Goal: Task Accomplishment & Management: Complete application form

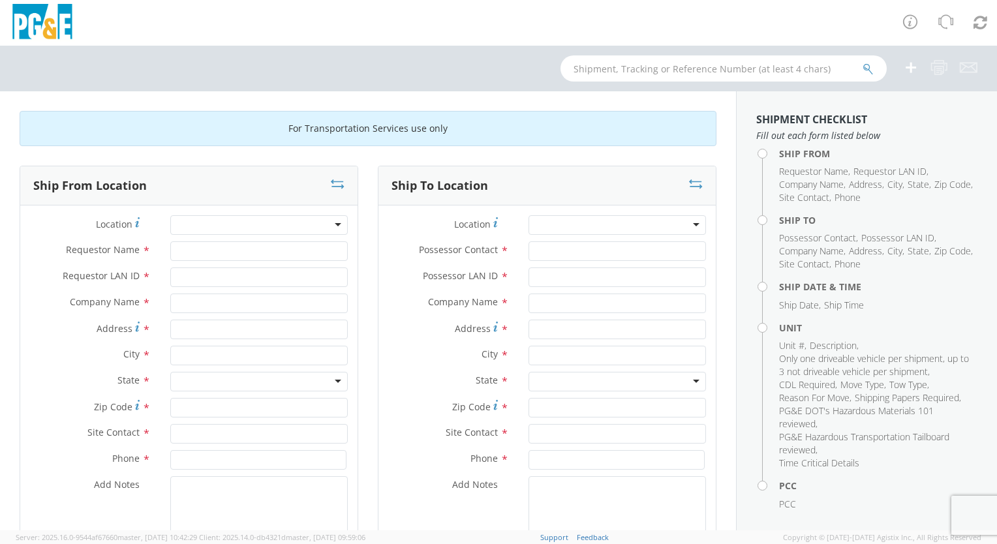
click at [332, 223] on div at bounding box center [259, 225] width 178 height 20
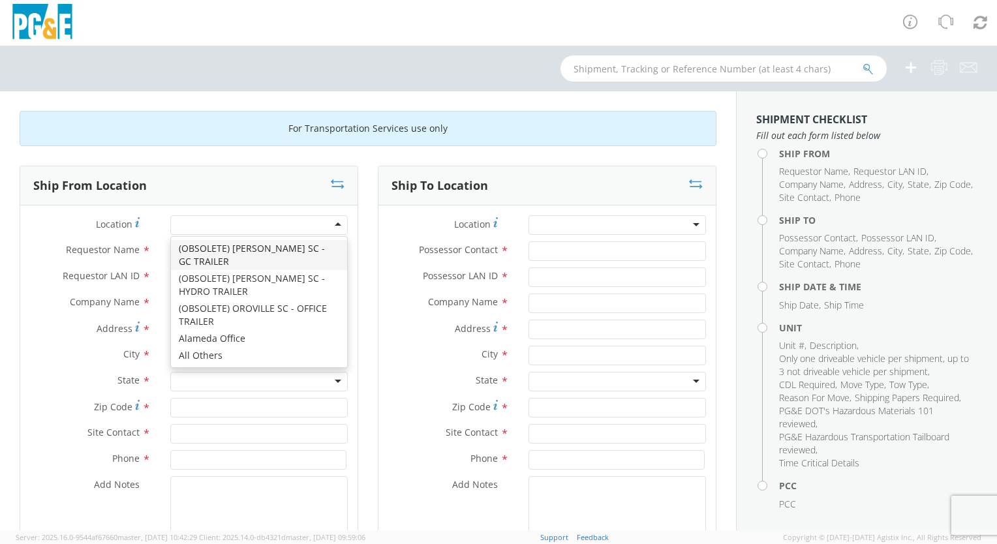
click at [201, 183] on div "Ship From Location" at bounding box center [188, 185] width 337 height 39
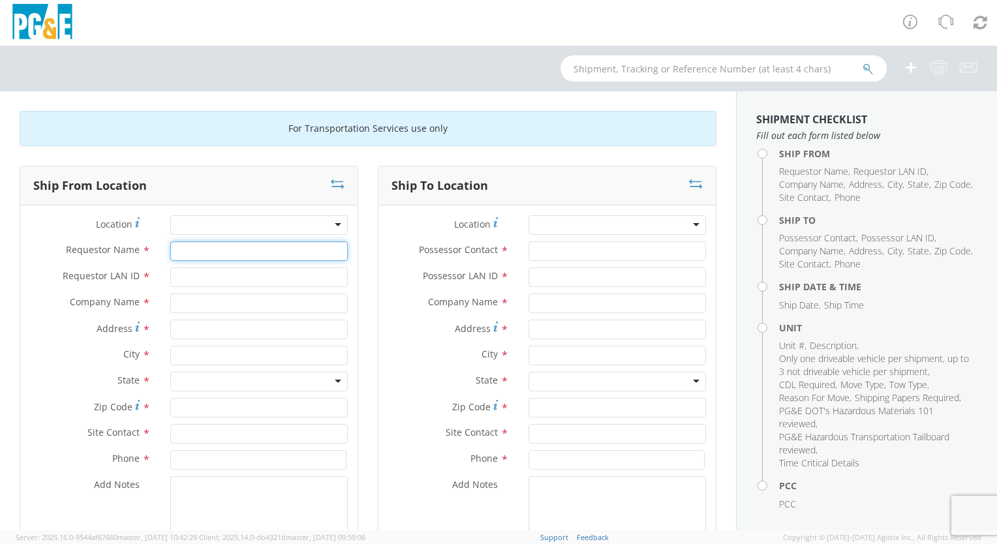
click at [205, 253] on input "Requestor Name *" at bounding box center [259, 251] width 178 height 20
type input "[PERSON_NAME]"
click at [179, 279] on input "Requestor LAN ID *" at bounding box center [259, 278] width 178 height 20
type input "mbg9"
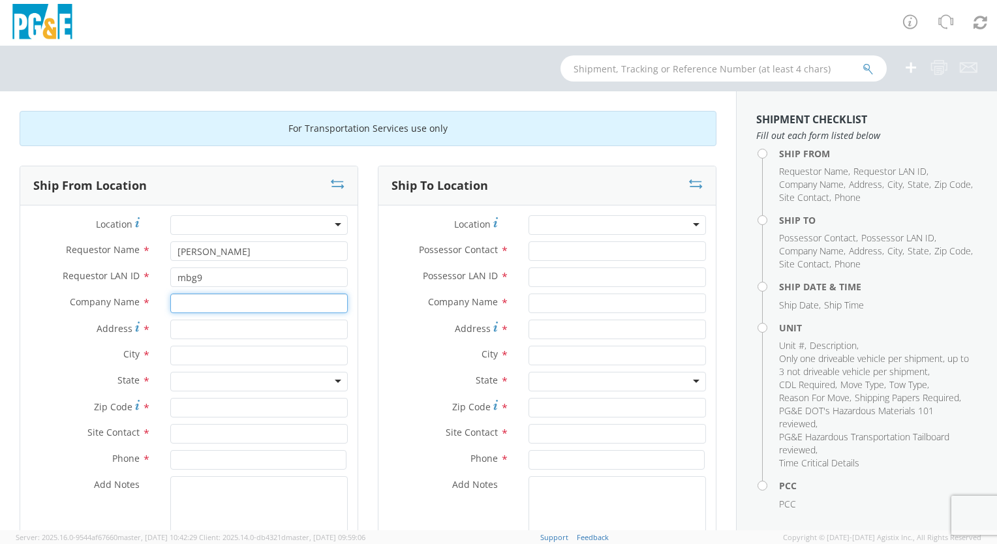
click at [178, 305] on input "text" at bounding box center [259, 304] width 178 height 20
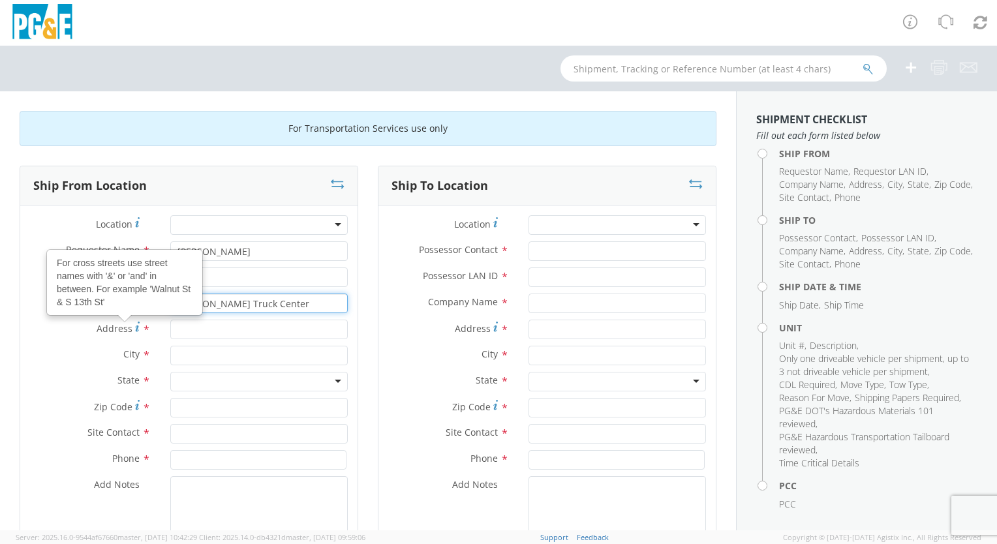
type input "[PERSON_NAME] Truck Center"
click at [181, 329] on input "Address For cross streets use street names with '&' or 'and' in between. For ex…" at bounding box center [259, 330] width 178 height 20
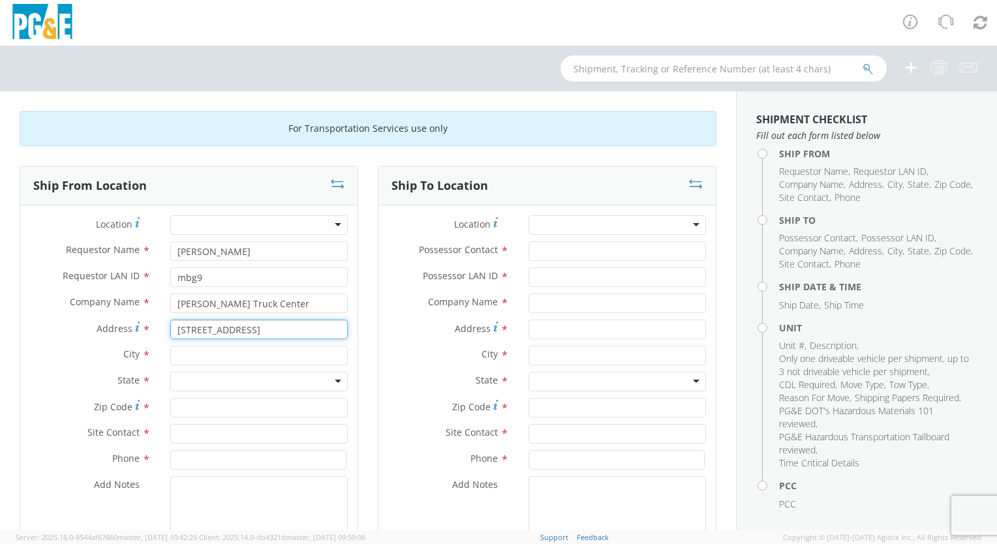
type input "[STREET_ADDRESS]"
click at [179, 356] on input "text" at bounding box center [259, 356] width 178 height 20
type input "[PERSON_NAME]"
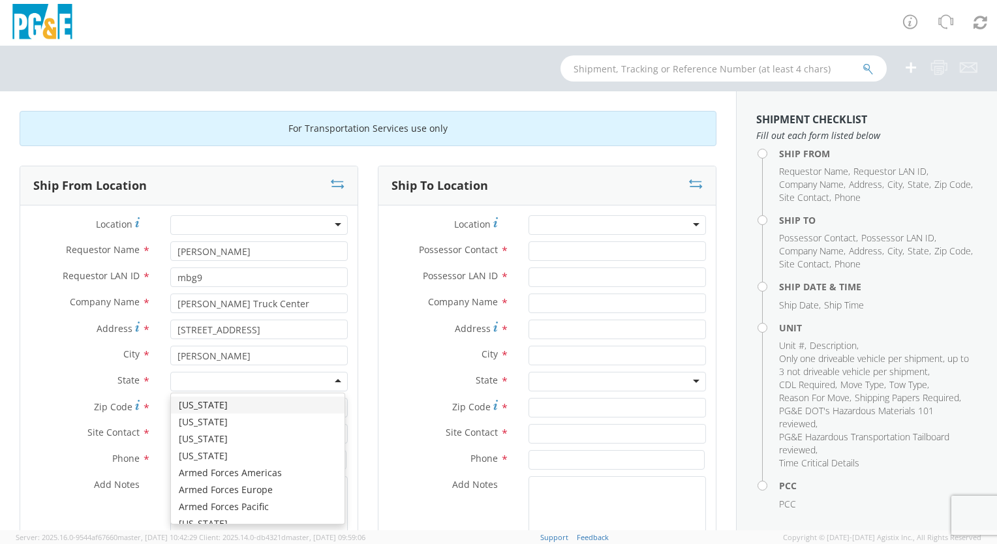
click at [332, 380] on div at bounding box center [259, 382] width 178 height 20
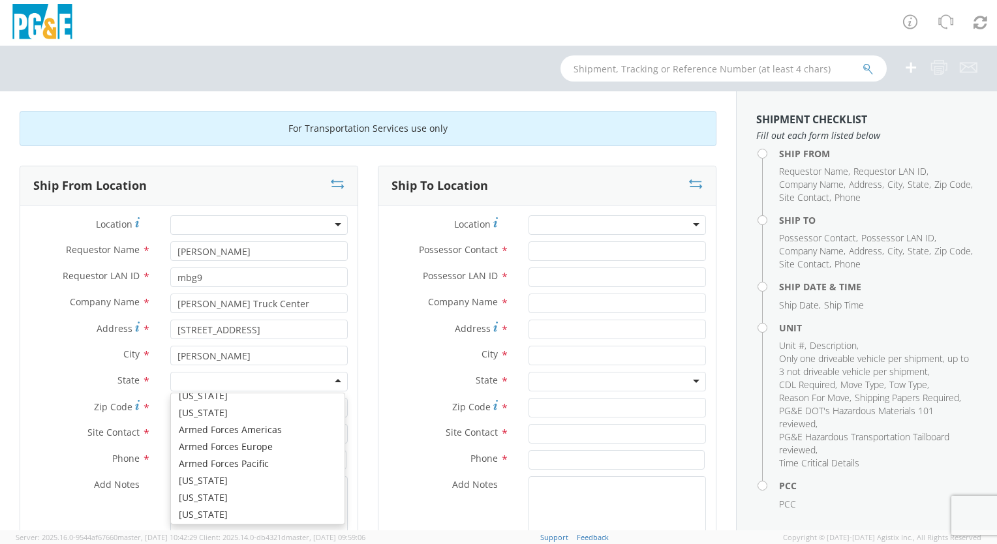
scroll to position [65, 0]
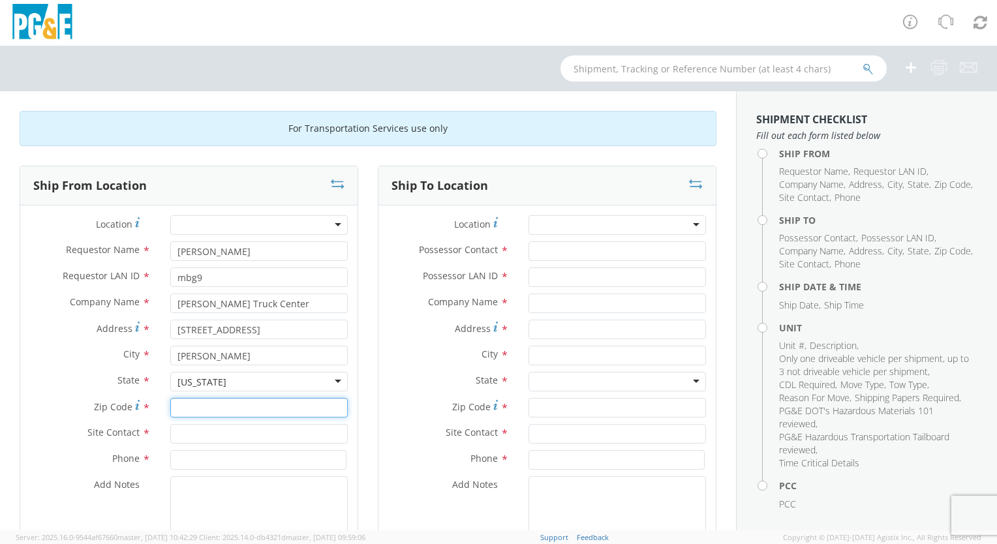
click at [178, 406] on input "Zip Code *" at bounding box center [259, 408] width 178 height 20
type input "95328"
click at [185, 434] on input "text" at bounding box center [259, 434] width 178 height 20
type input "[PERSON_NAME]"
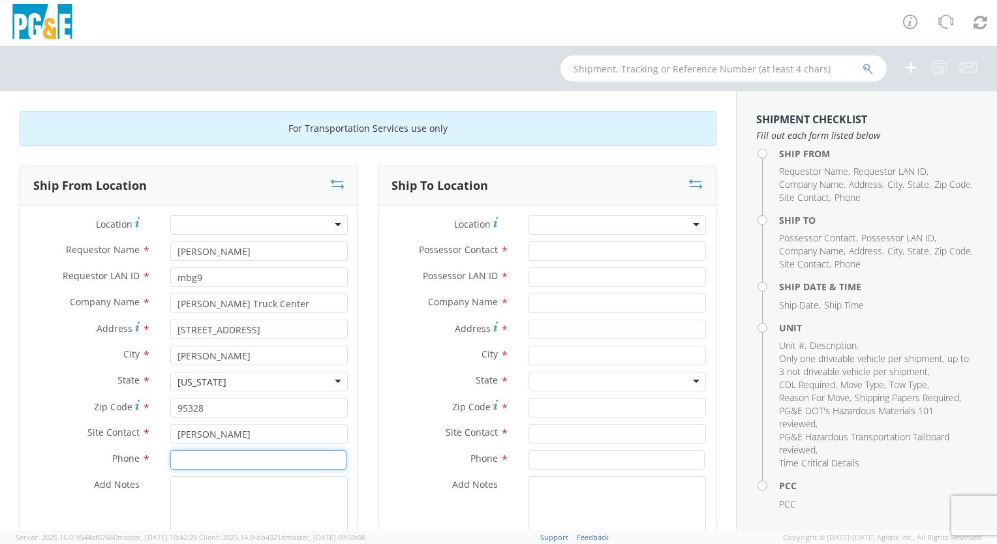
click at [175, 457] on input at bounding box center [258, 460] width 176 height 20
type input "2"
type input "[PHONE_NUMBER]"
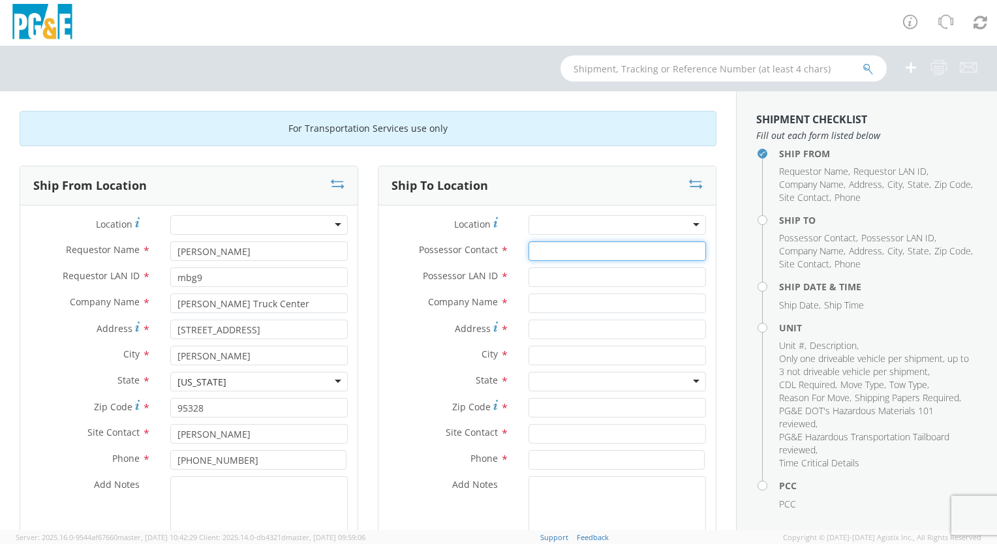
click at [567, 251] on input "Possessor Contact *" at bounding box center [618, 251] width 178 height 20
type input "[PERSON_NAME]"
click at [546, 275] on input "Possessor LAN ID *" at bounding box center [618, 278] width 178 height 20
type input "mbg9"
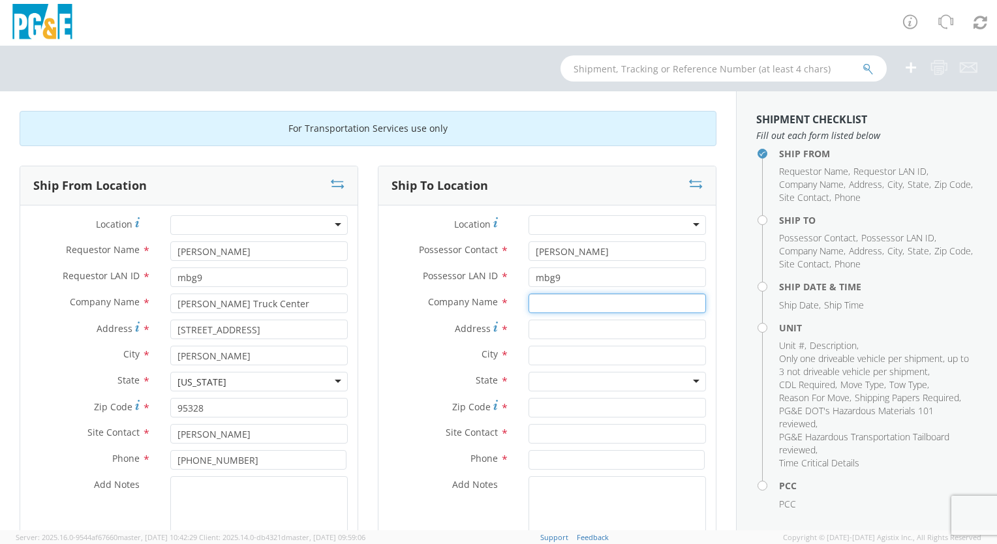
click at [538, 304] on input "text" at bounding box center [618, 304] width 178 height 20
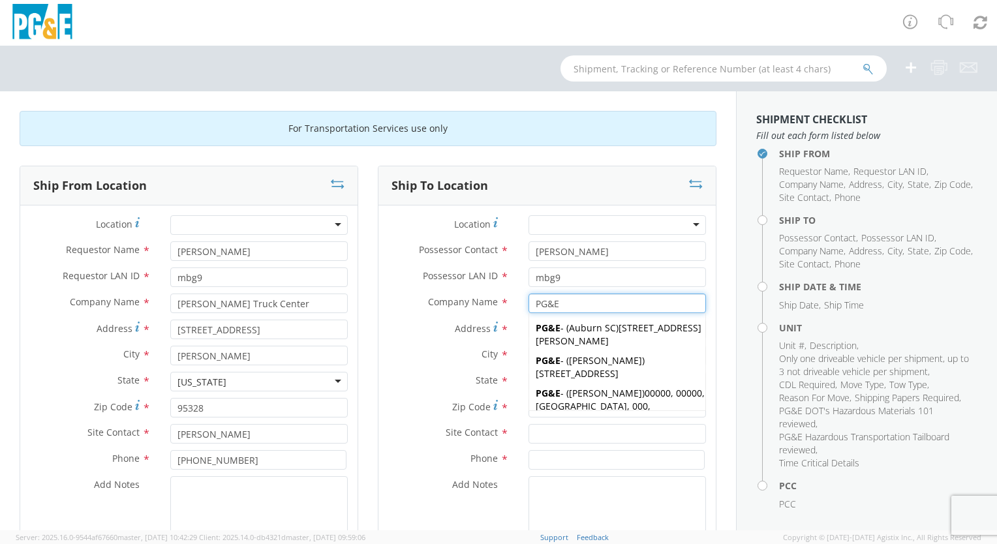
type input "PG&E"
click at [418, 342] on div "Address *" at bounding box center [547, 333] width 337 height 26
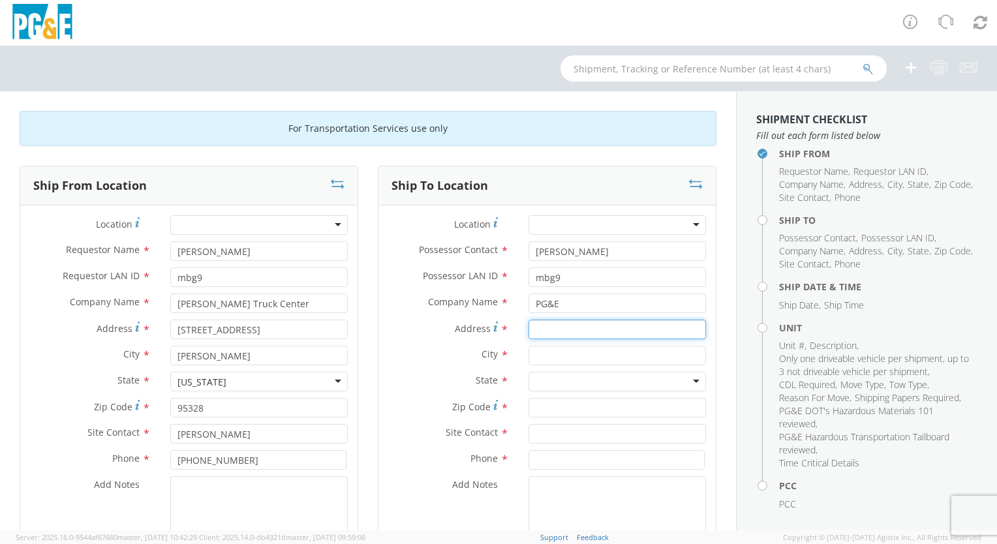
click at [538, 329] on input "Address *" at bounding box center [618, 330] width 178 height 20
type input "[STREET_ADDRESS]"
click at [530, 352] on input "text" at bounding box center [618, 356] width 178 height 20
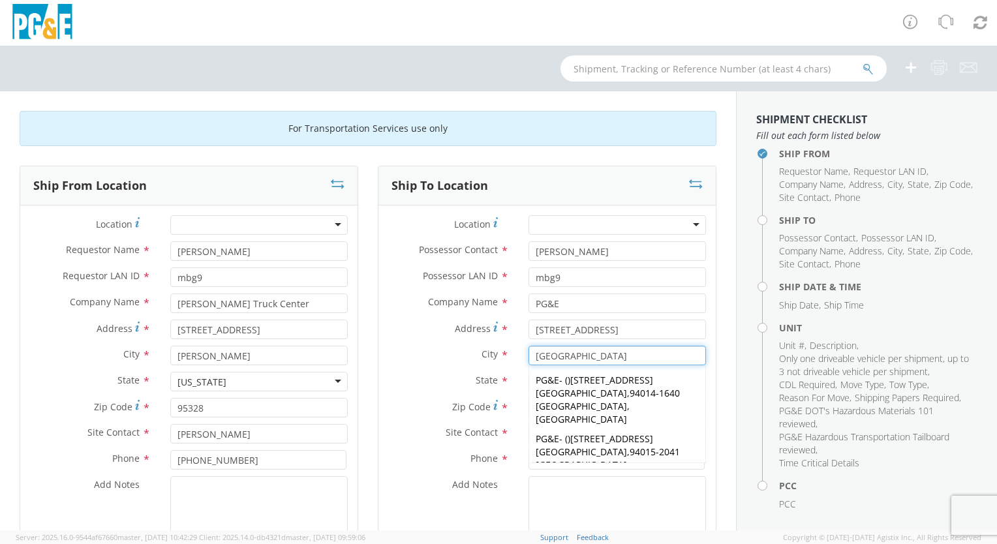
type input "[GEOGRAPHIC_DATA]"
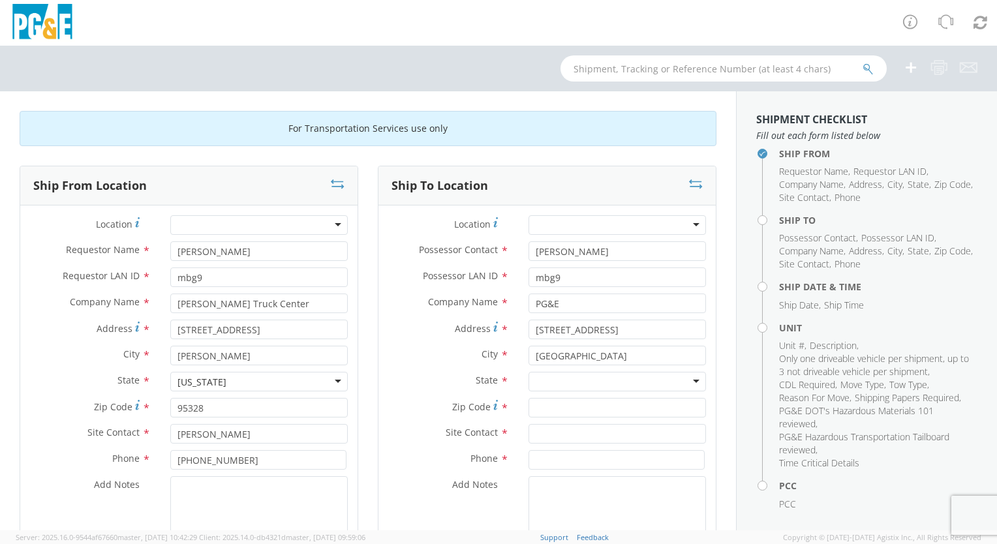
click at [408, 354] on label "City *" at bounding box center [449, 354] width 140 height 17
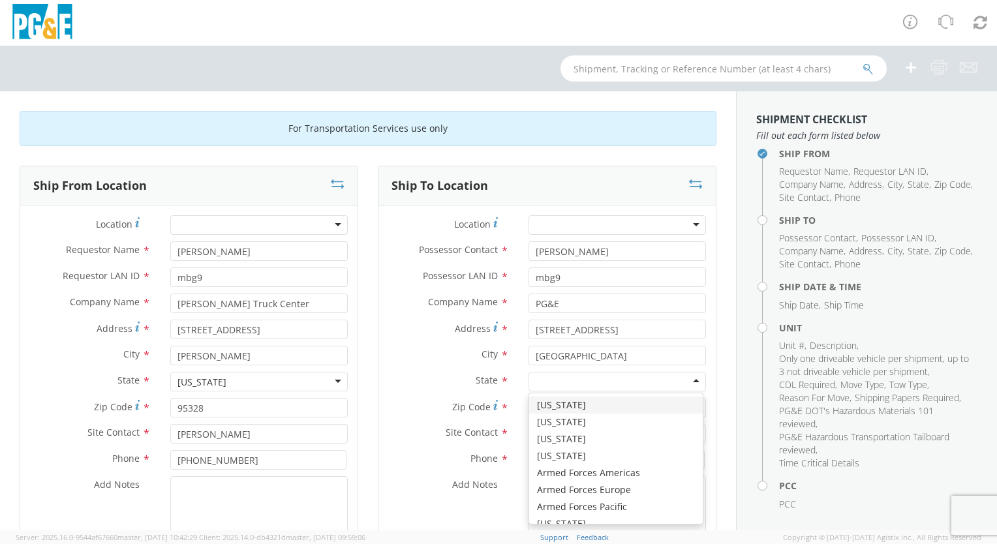
click at [687, 379] on div at bounding box center [618, 382] width 178 height 20
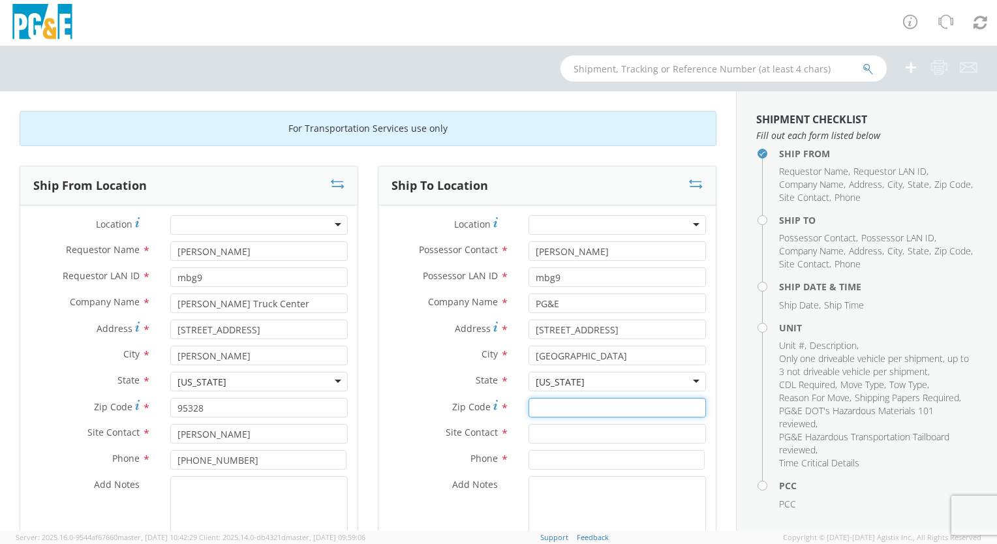
click at [538, 405] on input "Zip Code *" at bounding box center [618, 408] width 178 height 20
type input "94015"
click at [535, 432] on input "text" at bounding box center [618, 434] width 178 height 20
type input "[PERSON_NAME]"
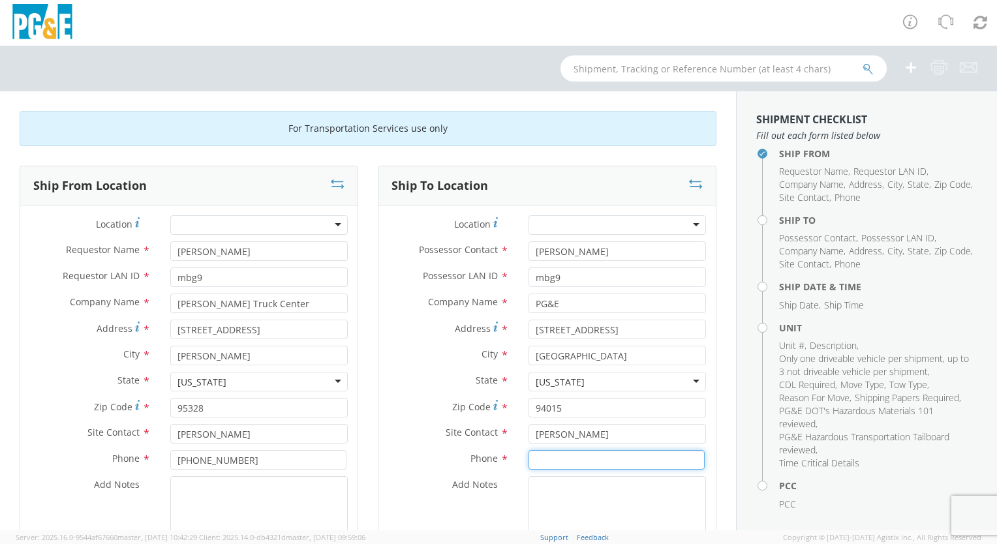
click at [530, 460] on input at bounding box center [617, 460] width 176 height 20
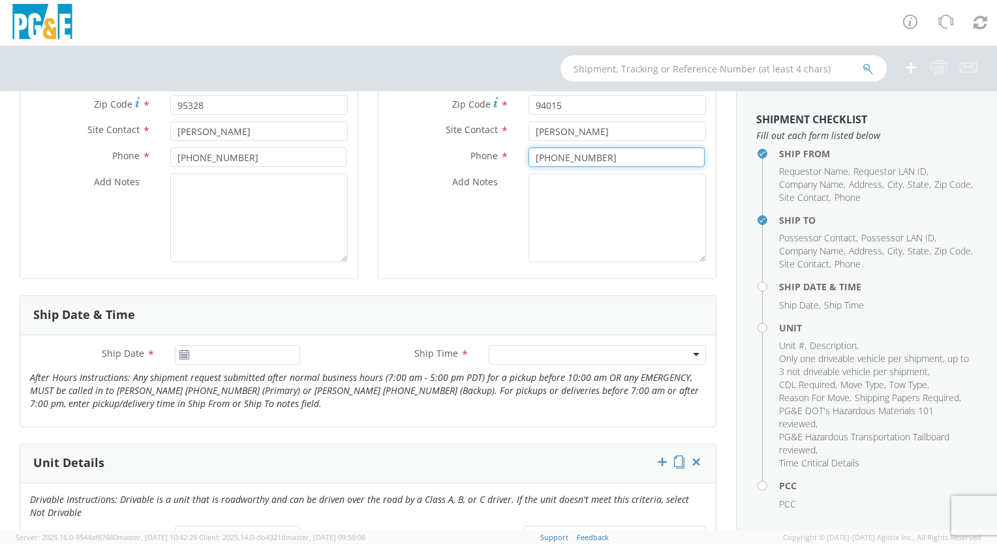
scroll to position [326, 0]
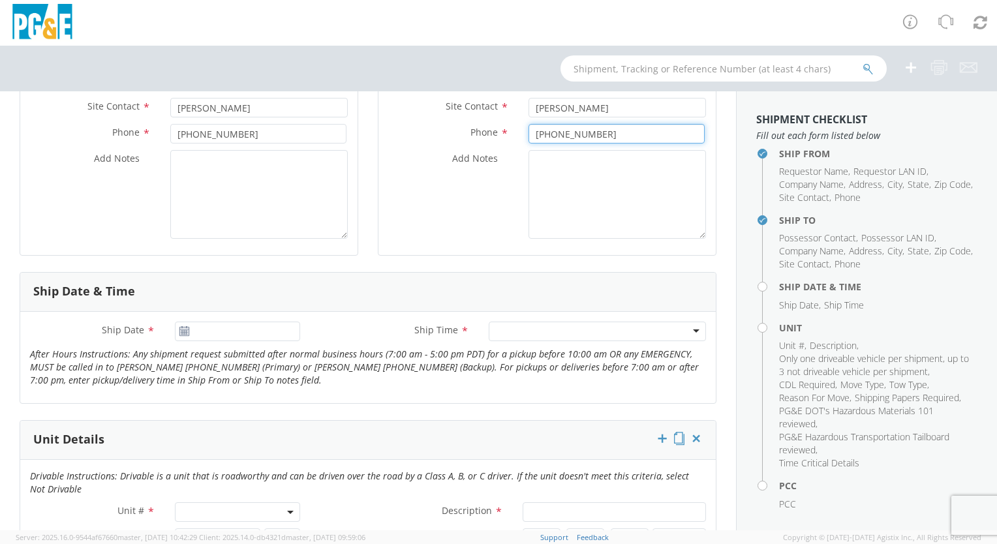
type input "[PHONE_NUMBER]"
click at [181, 330] on use at bounding box center [183, 330] width 9 height 9
type input "[DATE]"
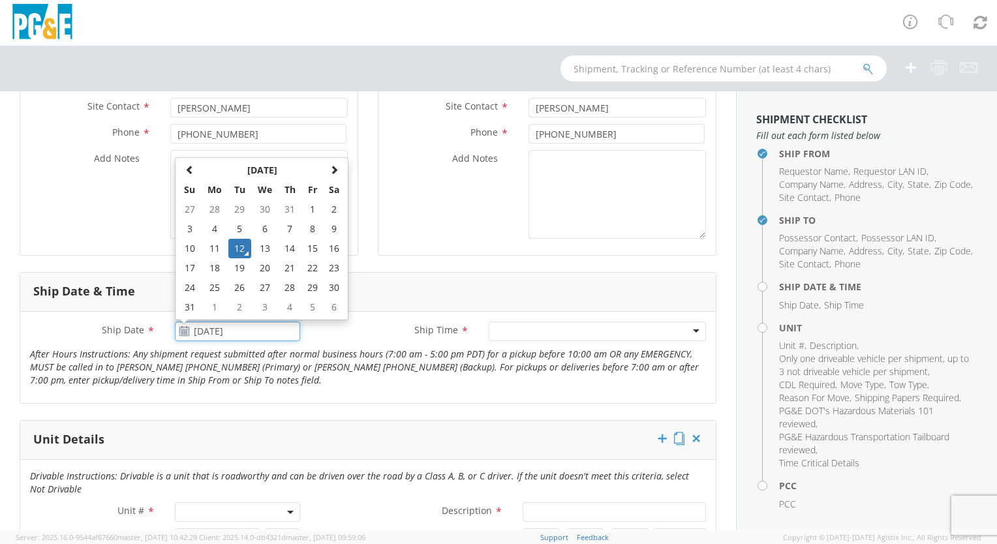
click at [221, 330] on input "[DATE]" at bounding box center [237, 332] width 125 height 20
click at [238, 245] on td "12" at bounding box center [239, 249] width 23 height 20
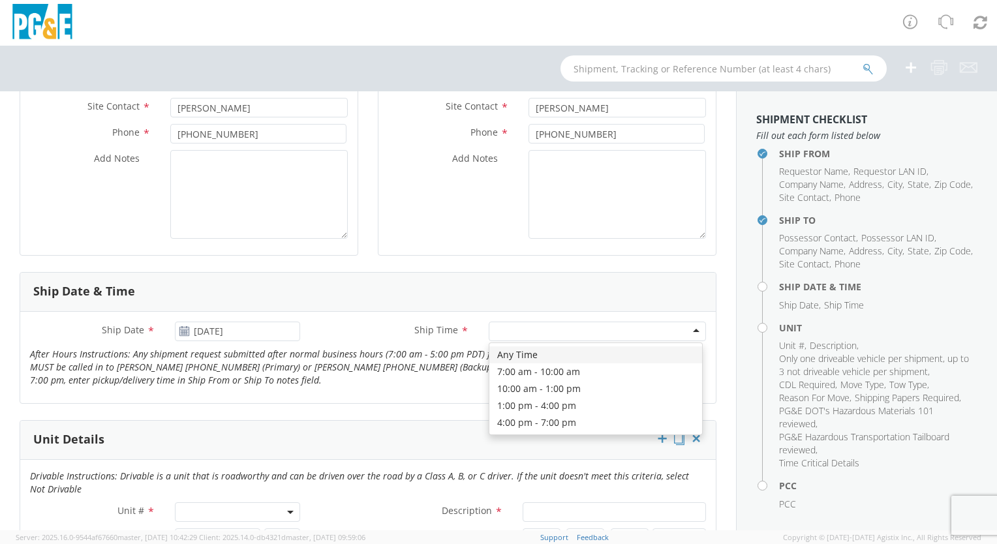
click at [685, 328] on div at bounding box center [597, 332] width 217 height 20
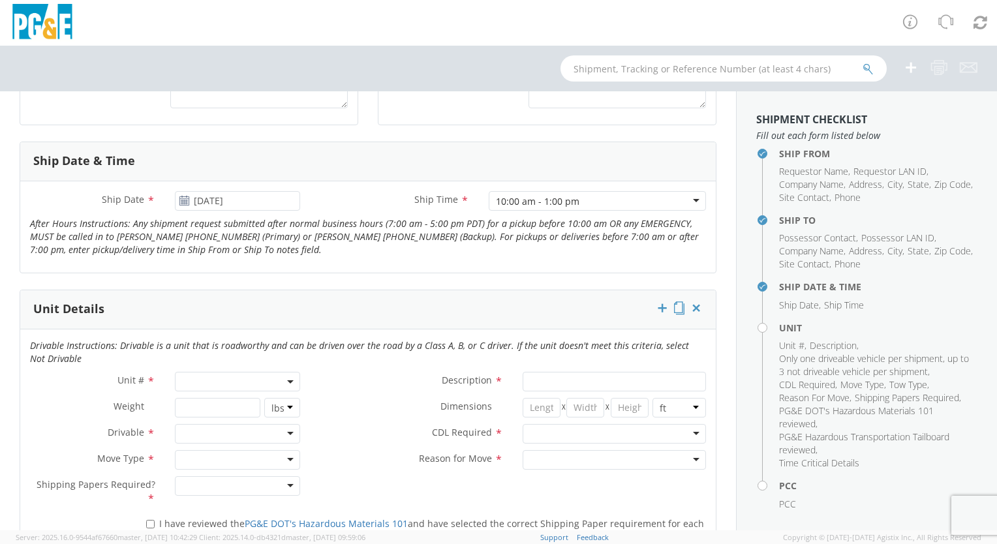
scroll to position [522, 0]
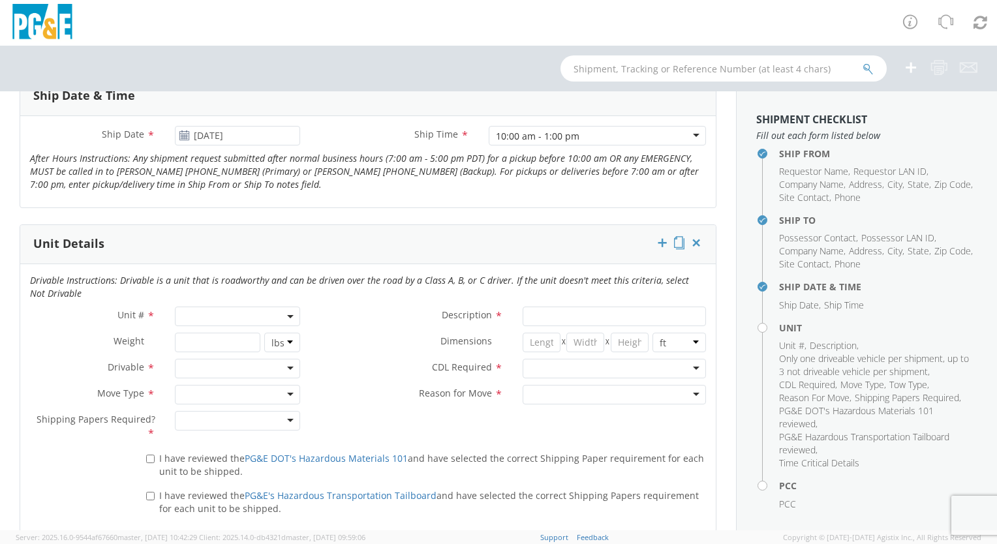
click at [185, 312] on span at bounding box center [237, 317] width 125 height 20
click at [187, 338] on input "search" at bounding box center [236, 338] width 117 height 20
type input "B43612"
type input "TRUCK; MATERIAL HANDLER: 39' - 59' 4X4"
type input "33000"
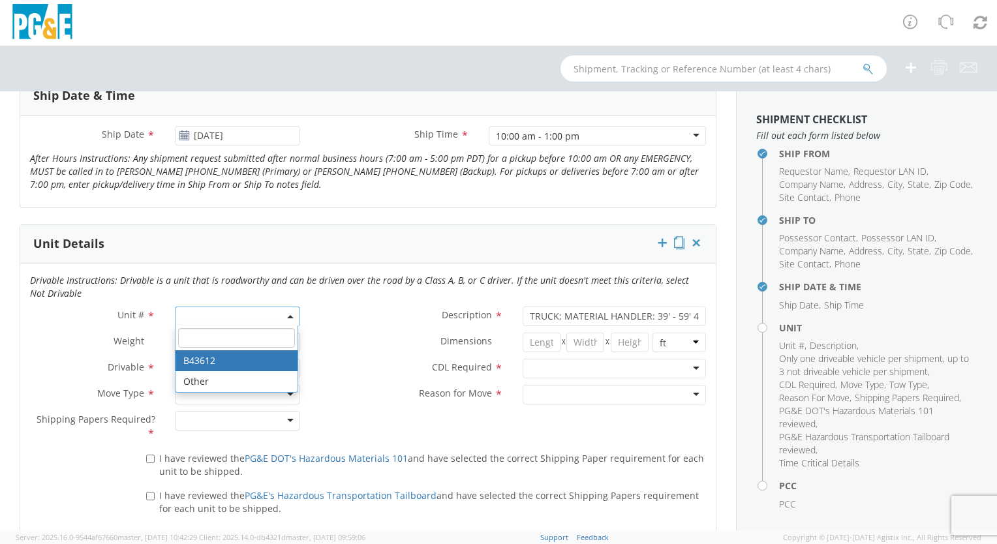
select select "B43612"
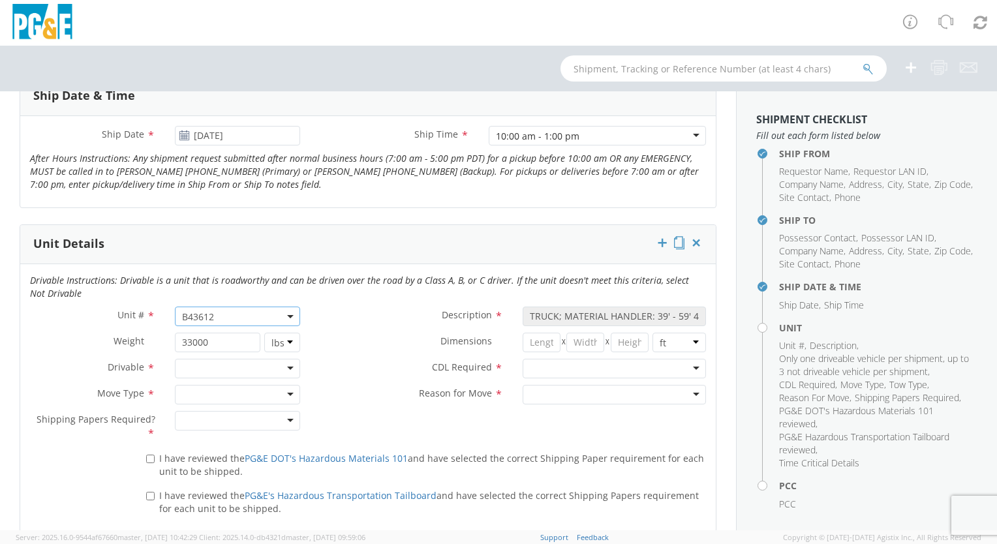
click at [686, 365] on div at bounding box center [614, 369] width 183 height 20
click at [687, 390] on div at bounding box center [614, 395] width 183 height 20
click at [287, 366] on div at bounding box center [237, 369] width 125 height 20
click at [288, 392] on div at bounding box center [237, 395] width 125 height 20
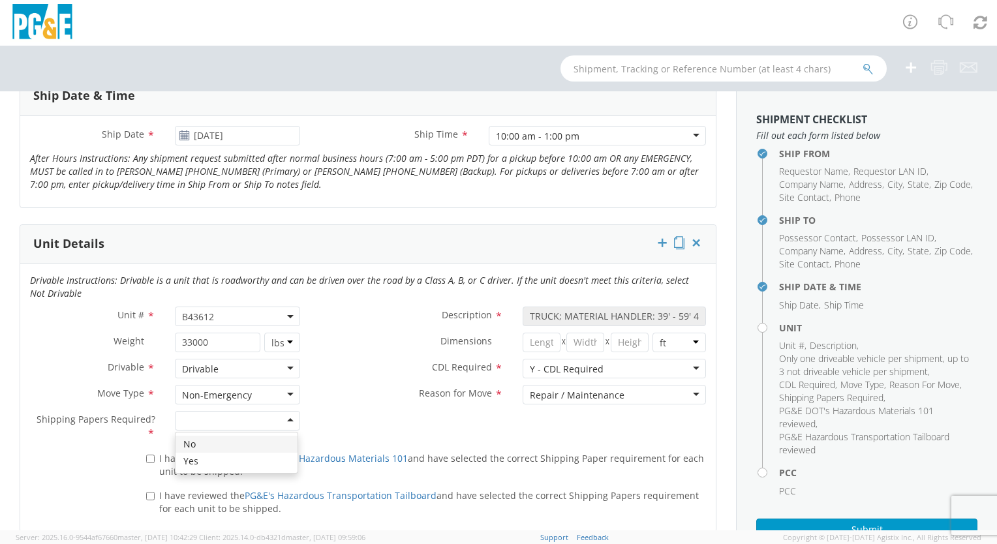
click at [287, 416] on div at bounding box center [237, 421] width 125 height 20
click at [148, 455] on input "I have reviewed the PG&E DOT's Hazardous Materials 101 and have selected the co…" at bounding box center [150, 459] width 8 height 8
checkbox input "true"
click at [147, 495] on input "I have reviewed the PG&E's Hazardous Transportation Tailboard and have selected…" at bounding box center [150, 496] width 8 height 8
checkbox input "true"
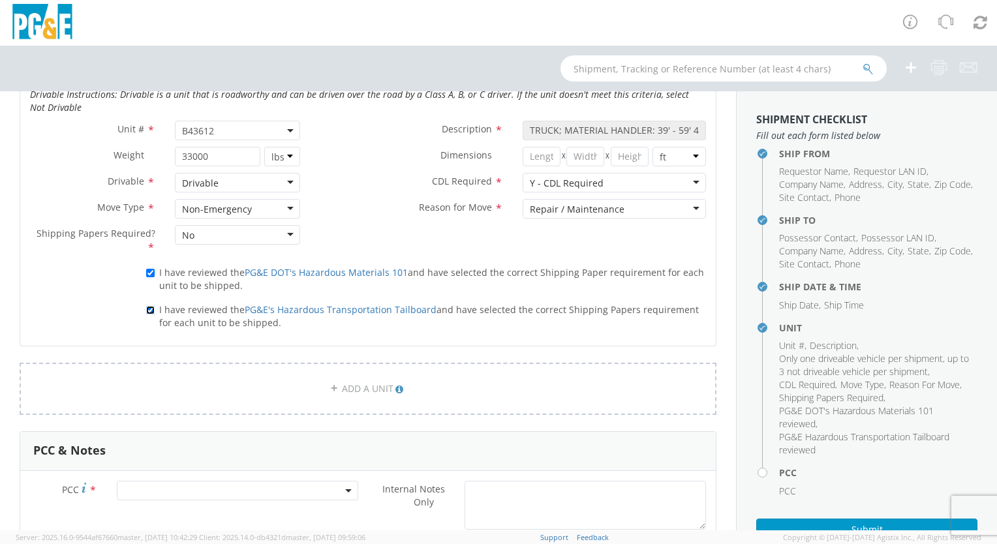
scroll to position [783, 0]
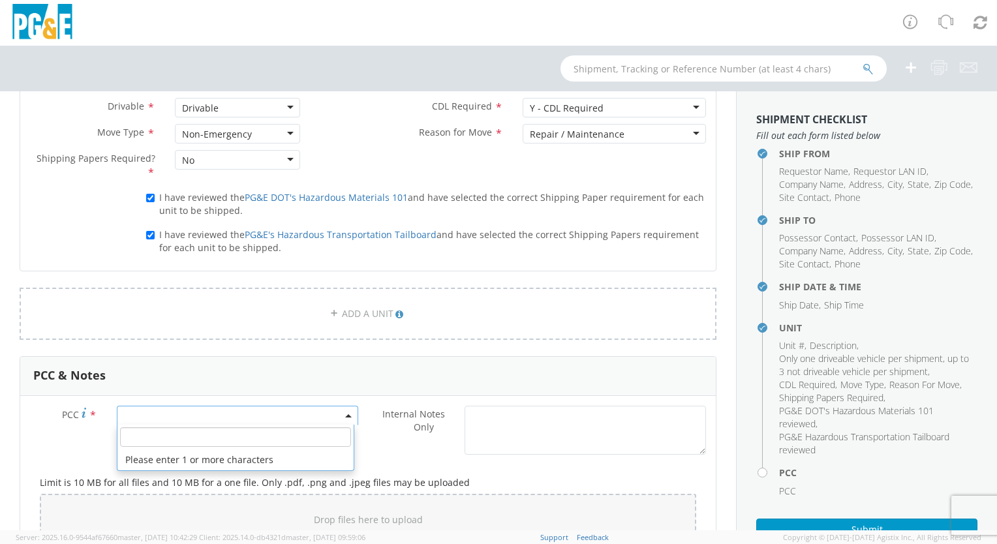
click at [292, 412] on span at bounding box center [237, 416] width 241 height 20
click at [261, 437] on input "number" at bounding box center [235, 437] width 231 height 20
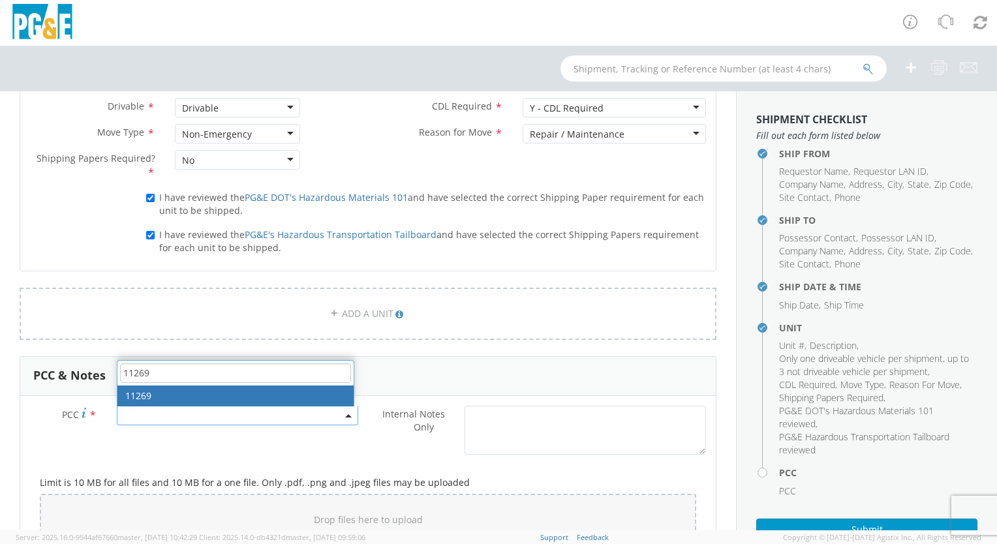
type input "11269"
select select "11269"
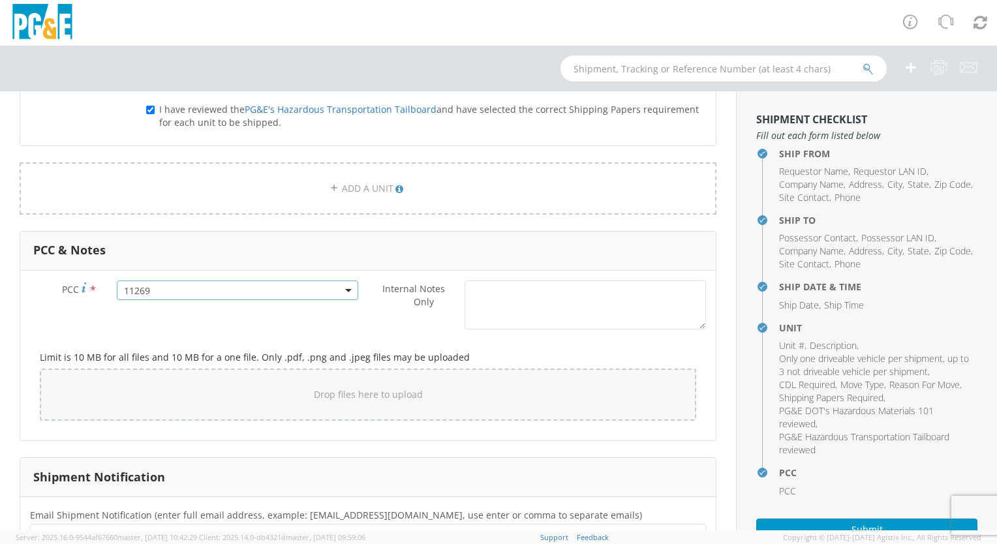
scroll to position [979, 0]
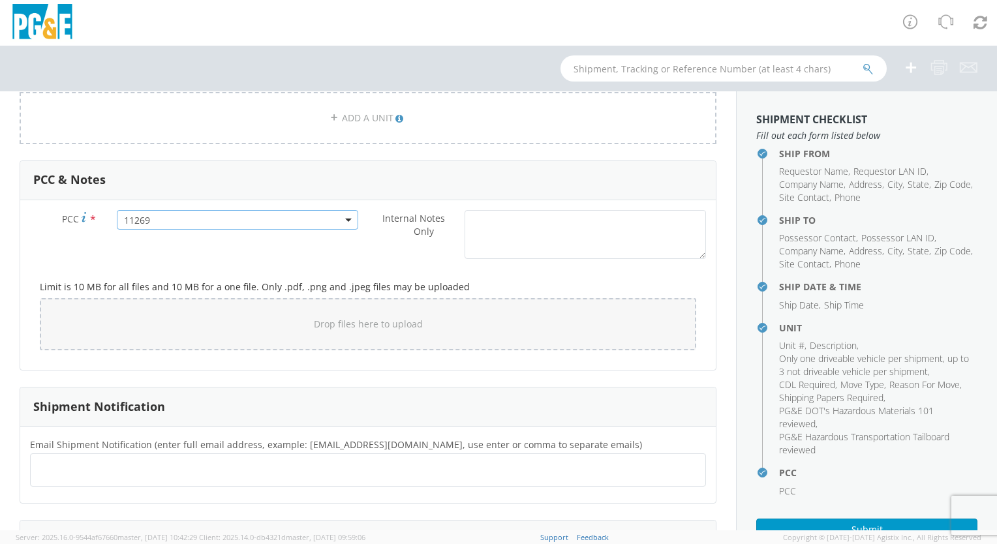
click at [73, 469] on ul at bounding box center [368, 470] width 664 height 22
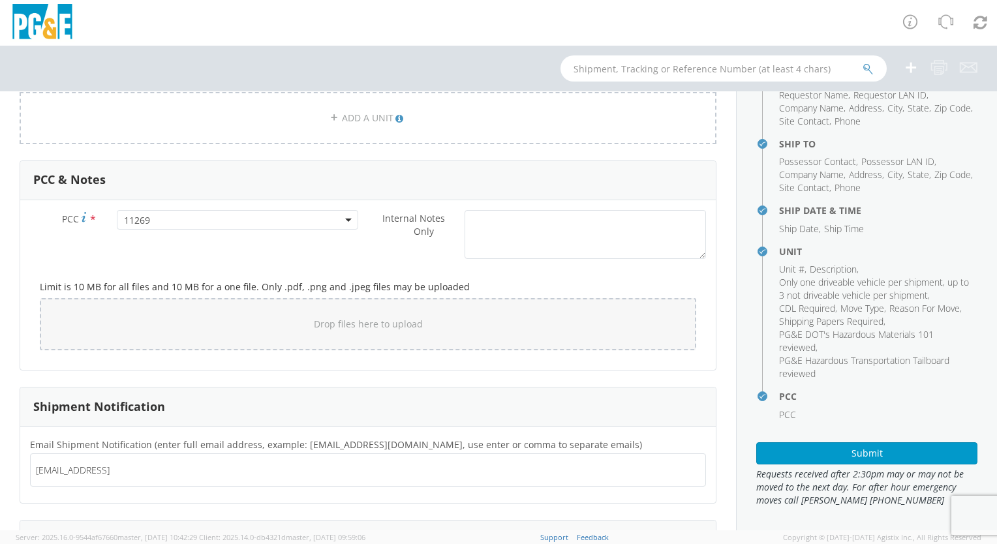
scroll to position [78, 0]
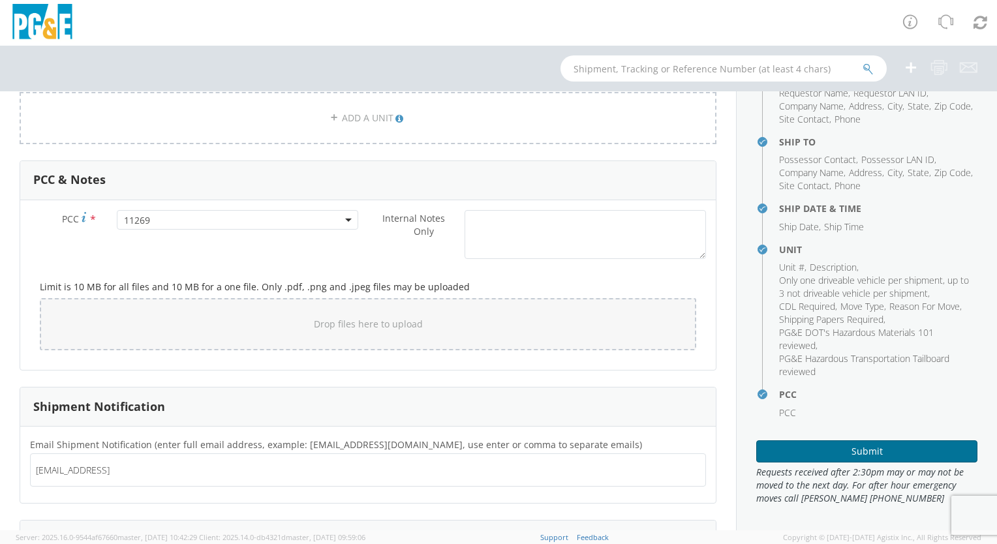
type input "[EMAIL_ADDRESS][DOMAIN_NAME]"
click at [861, 445] on button "Submit" at bounding box center [866, 452] width 221 height 22
